Goal: Information Seeking & Learning: Learn about a topic

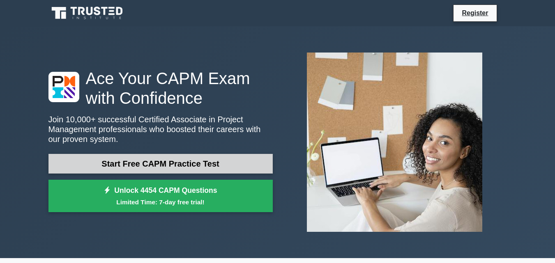
click at [152, 164] on link "Start Free CAPM Practice Test" at bounding box center [160, 164] width 224 height 20
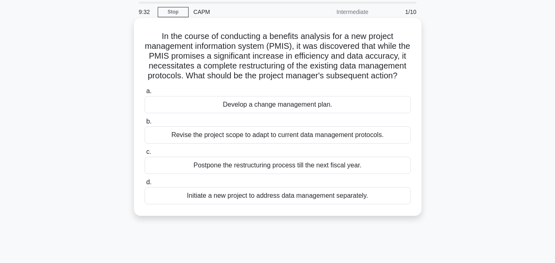
scroll to position [29, 0]
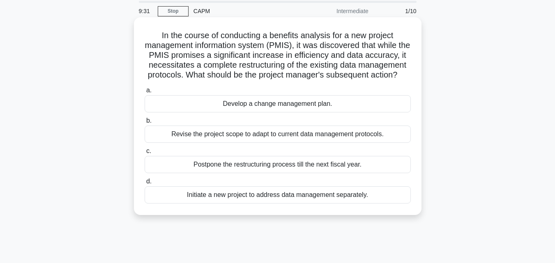
click at [263, 113] on div "Develop a change management plan." at bounding box center [278, 103] width 266 height 17
click at [145, 93] on input "a. Develop a change management plan." at bounding box center [145, 90] width 0 height 5
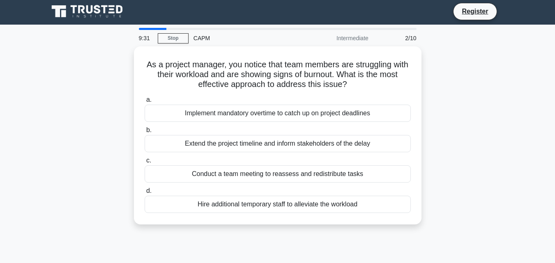
scroll to position [0, 0]
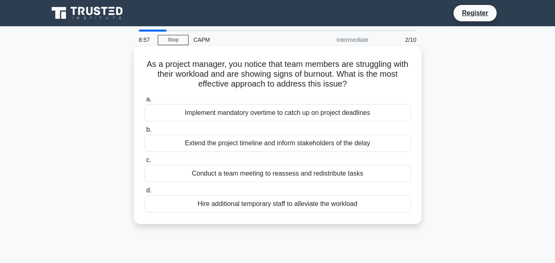
click at [237, 145] on div "Extend the project timeline and inform stakeholders of the delay" at bounding box center [278, 143] width 266 height 17
click at [145, 133] on input "b. Extend the project timeline and inform stakeholders of the delay" at bounding box center [145, 129] width 0 height 5
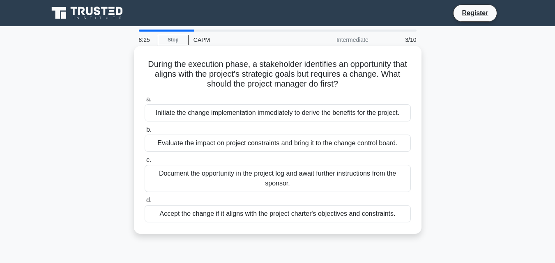
click at [223, 143] on div "Evaluate the impact on project constraints and bring it to the change control b…" at bounding box center [278, 143] width 266 height 17
click at [145, 133] on input "b. Evaluate the impact on project constraints and bring it to the change contro…" at bounding box center [145, 129] width 0 height 5
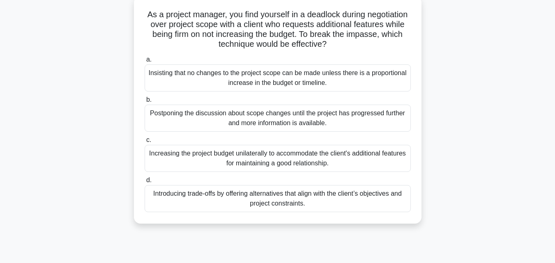
scroll to position [51, 0]
click at [248, 198] on div "Introducing trade-offs by offering alternatives that align with the client’s ob…" at bounding box center [278, 197] width 266 height 27
click at [145, 182] on input "d. Introducing trade-offs by offering alternatives that align with the client’s…" at bounding box center [145, 179] width 0 height 5
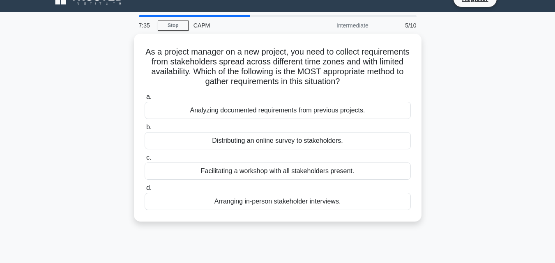
scroll to position [0, 0]
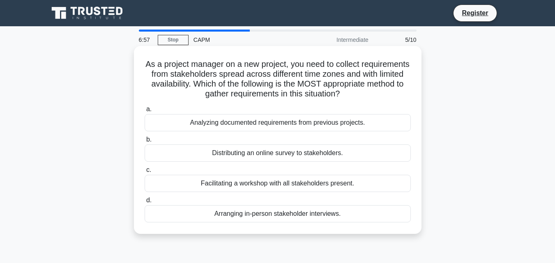
click at [272, 152] on div "Distributing an online survey to stakeholders." at bounding box center [278, 153] width 266 height 17
click at [145, 143] on input "b. Distributing an online survey to stakeholders." at bounding box center [145, 139] width 0 height 5
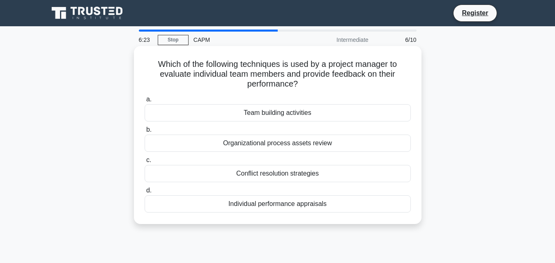
click at [281, 114] on div "Team building activities" at bounding box center [278, 112] width 266 height 17
click at [145, 102] on input "a. Team building activities" at bounding box center [145, 99] width 0 height 5
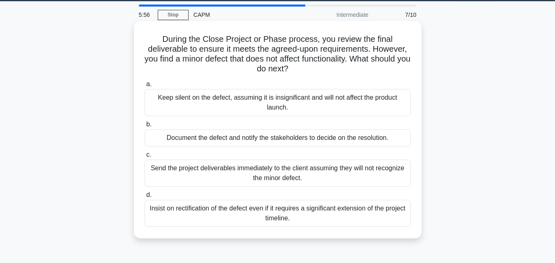
scroll to position [28, 0]
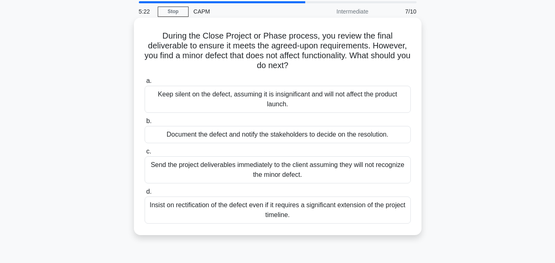
click at [242, 212] on div "Insist on rectification of the defect even if it requires a significant extensi…" at bounding box center [278, 210] width 266 height 27
click at [145, 195] on input "d. Insist on rectification of the defect even if it requires a significant exte…" at bounding box center [145, 191] width 0 height 5
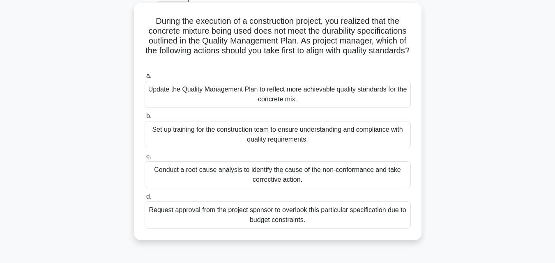
scroll to position [44, 0]
click at [317, 90] on div "Update the Quality Management Plan to reflect more achievable quality standards…" at bounding box center [278, 94] width 266 height 27
click at [145, 78] on input "a. Update the Quality Management Plan to reflect more achievable quality standa…" at bounding box center [145, 75] width 0 height 5
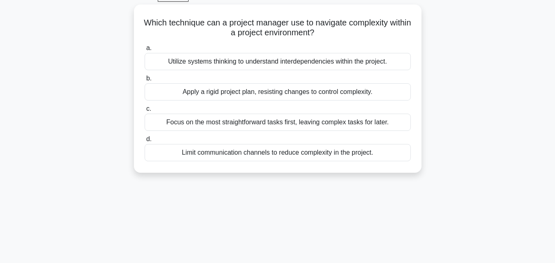
scroll to position [0, 0]
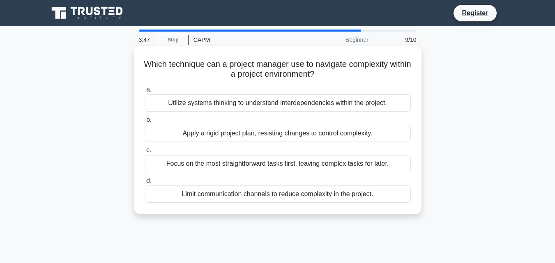
click at [330, 101] on div "Utilize systems thinking to understand interdependencies within the project." at bounding box center [278, 102] width 266 height 17
click at [145, 92] on input "a. Utilize systems thinking to understand interdependencies within the project." at bounding box center [145, 89] width 0 height 5
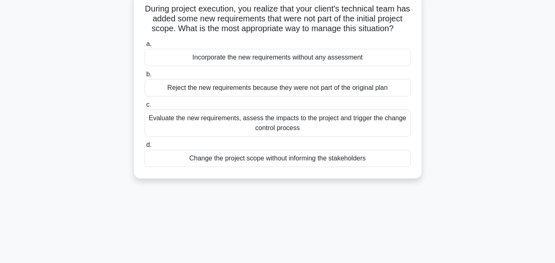
scroll to position [56, 0]
click at [316, 134] on div "Evaluate the new requirements, assess the impacts to the project and trigger th…" at bounding box center [278, 122] width 266 height 27
click at [145, 107] on input "c. Evaluate the new requirements, assess the impacts to the project and trigger…" at bounding box center [145, 104] width 0 height 5
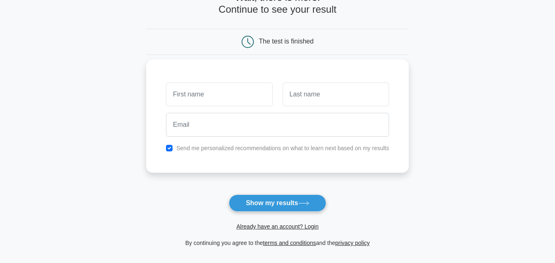
scroll to position [55, 0]
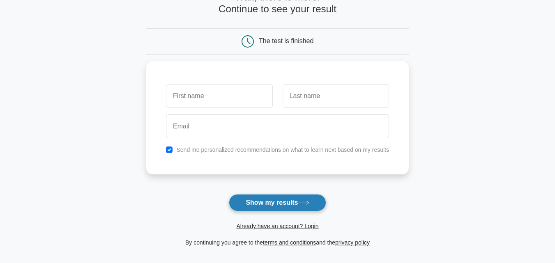
click at [275, 203] on button "Show my results" at bounding box center [277, 202] width 97 height 17
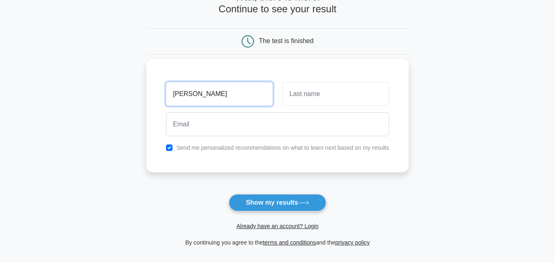
type input "tracy"
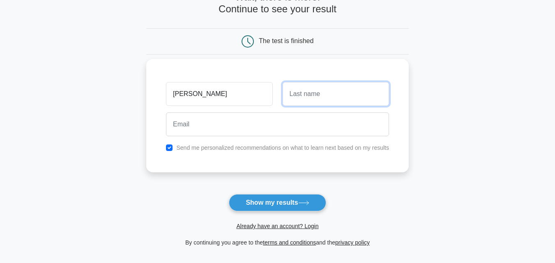
click at [323, 101] on input "text" at bounding box center [336, 94] width 106 height 24
type input "Namwatula"
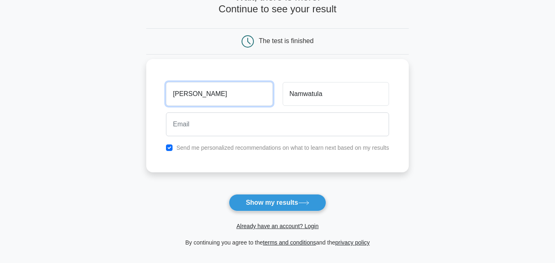
click at [175, 95] on input "tracy" at bounding box center [219, 94] width 106 height 24
type input "[PERSON_NAME]"
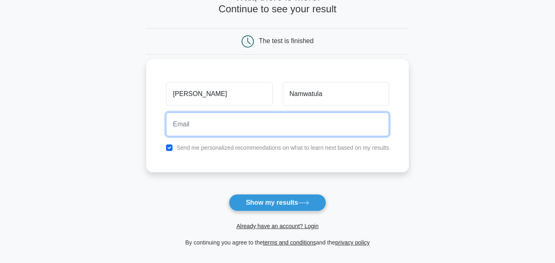
click at [191, 127] on input "email" at bounding box center [277, 125] width 223 height 24
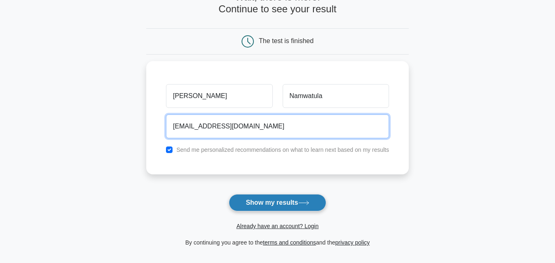
type input "tracygrace4@gmail.com"
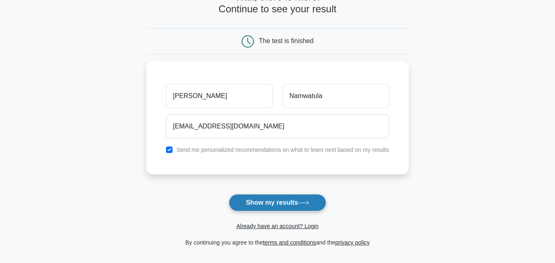
click at [259, 208] on button "Show my results" at bounding box center [277, 202] width 97 height 17
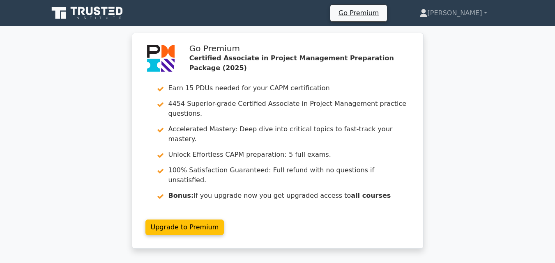
click at [469, 138] on div "Go Premium Certified Associate in Project Management Preparation Package (2025)…" at bounding box center [277, 146] width 555 height 226
